Goal: Information Seeking & Learning: Learn about a topic

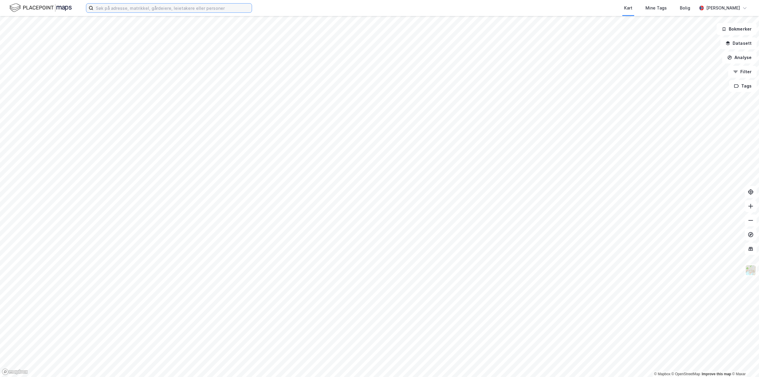
click at [164, 8] on input at bounding box center [172, 8] width 158 height 9
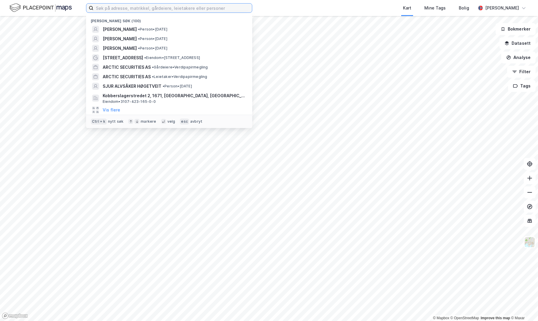
paste input "[PERSON_NAME]"
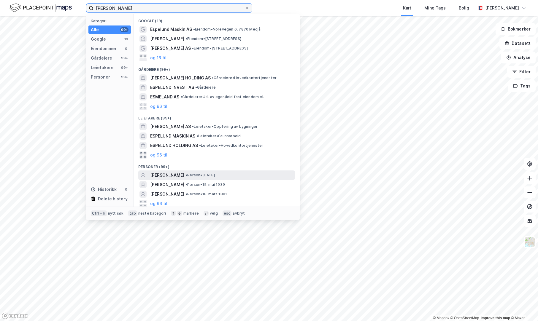
type input "[PERSON_NAME]"
click at [198, 179] on div "[PERSON_NAME] • Person • [DATE]" at bounding box center [222, 175] width 144 height 7
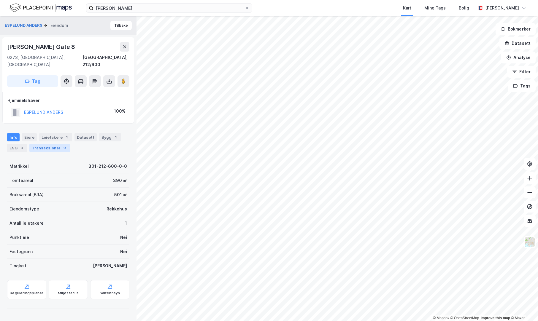
click at [54, 144] on div "Transaksjoner 9" at bounding box center [49, 148] width 41 height 8
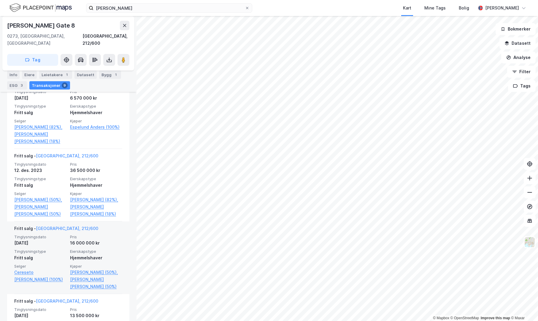
scroll to position [178, 0]
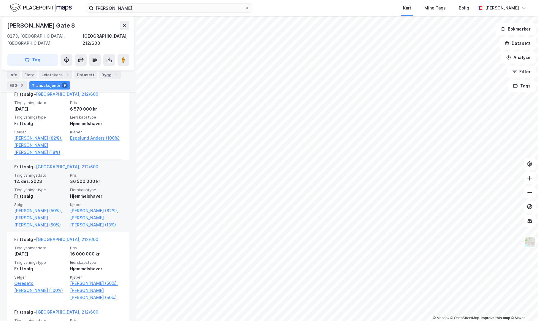
scroll to position [180, 0]
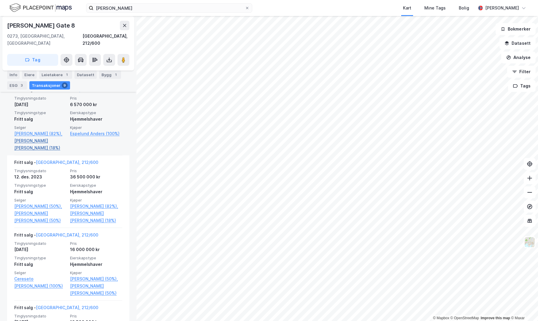
click at [28, 137] on link "[PERSON_NAME] [PERSON_NAME] (18%)" at bounding box center [40, 144] width 52 height 14
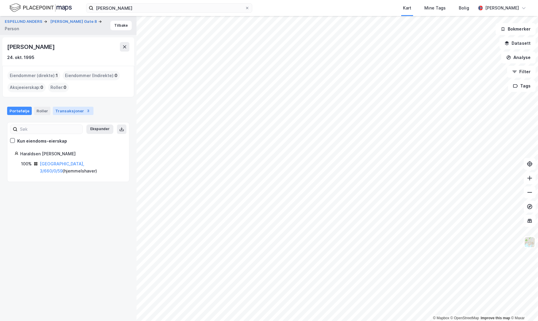
click at [74, 112] on div "Transaksjoner 3" at bounding box center [73, 111] width 41 height 8
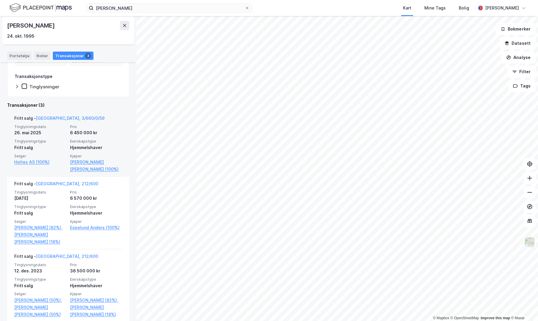
scroll to position [113, 0]
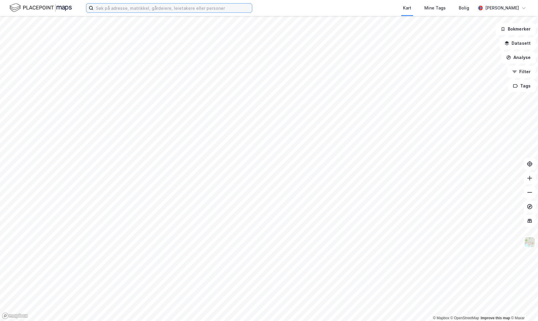
click at [132, 11] on input at bounding box center [172, 8] width 158 height 9
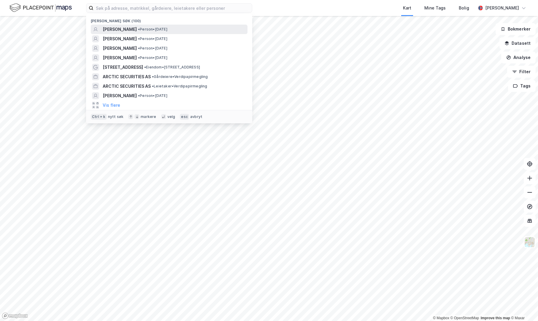
click at [133, 26] on span "[PERSON_NAME]" at bounding box center [120, 29] width 34 height 7
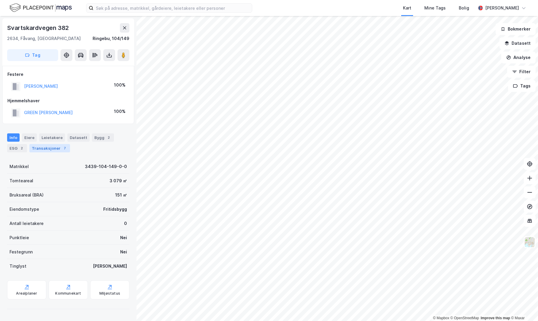
click at [49, 146] on div "Transaksjoner 7" at bounding box center [49, 148] width 41 height 8
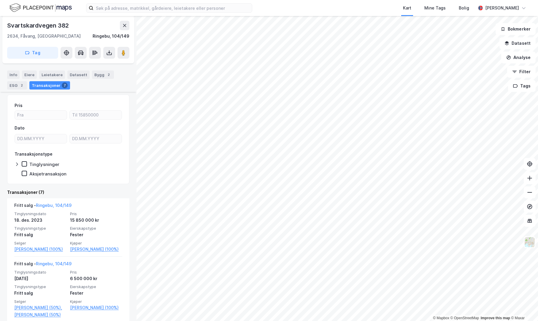
scroll to position [148, 0]
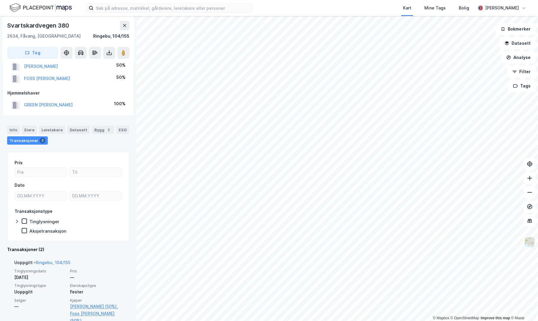
scroll to position [106, 0]
